Goal: Task Accomplishment & Management: Manage account settings

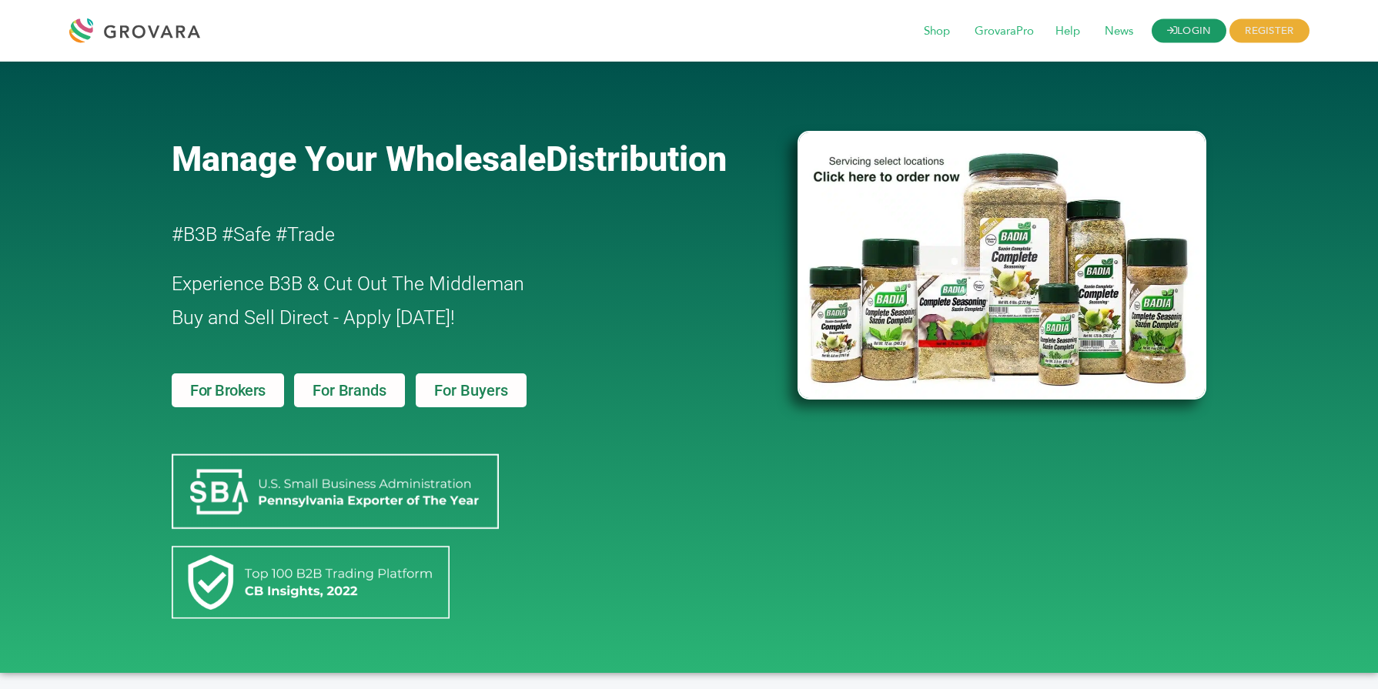
click at [1192, 32] on link "LOGIN" at bounding box center [1188, 31] width 75 height 24
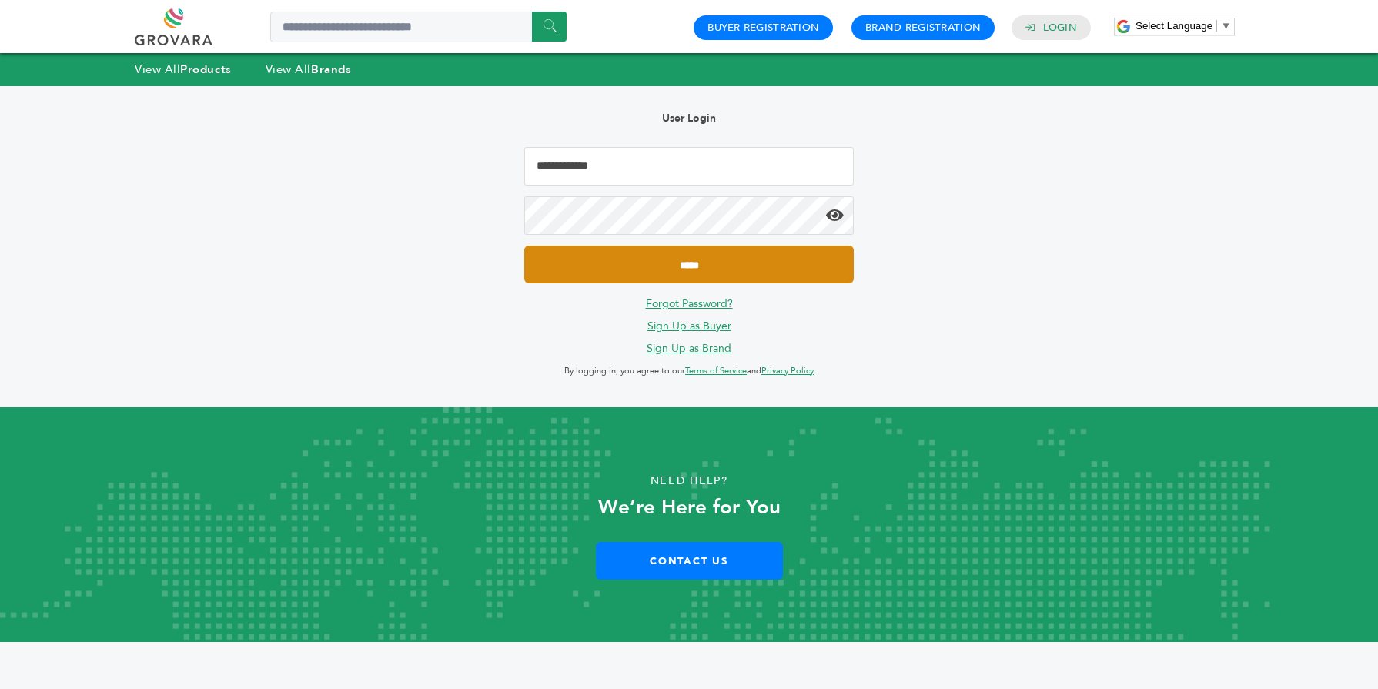
type input "**********"
click at [805, 266] on input "*****" at bounding box center [688, 265] width 329 height 38
